Goal: Transaction & Acquisition: Purchase product/service

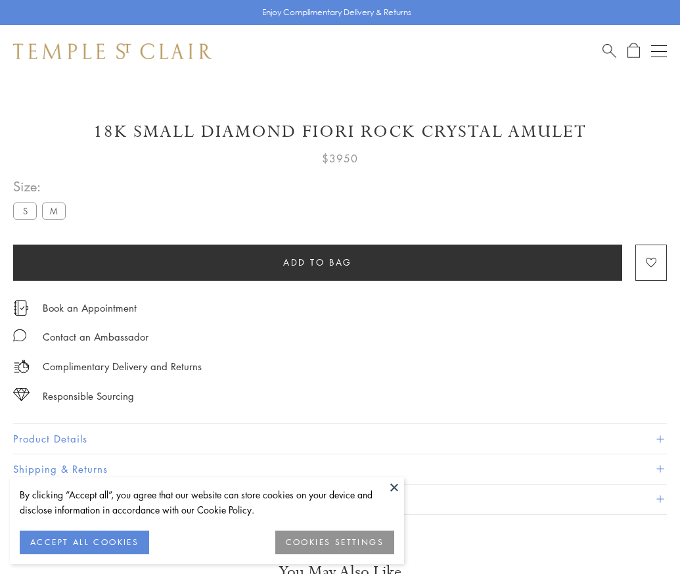
scroll to position [1, 0]
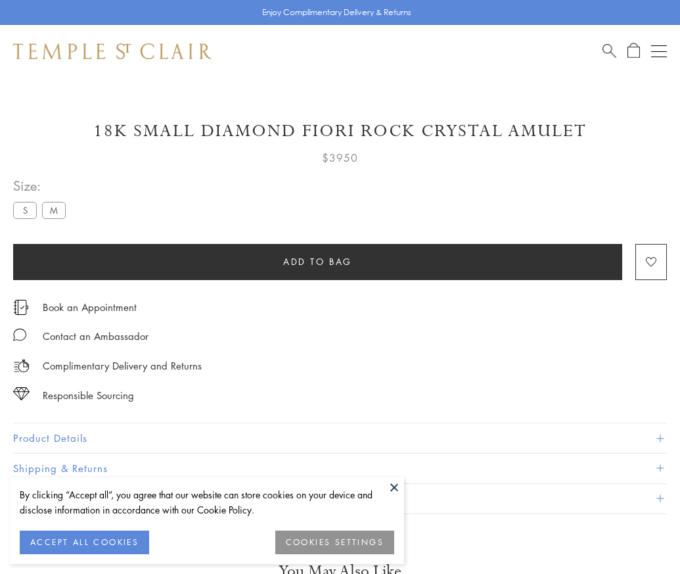
click at [317, 261] on span "Add to bag" at bounding box center [317, 261] width 69 height 14
